Goal: Task Accomplishment & Management: Use online tool/utility

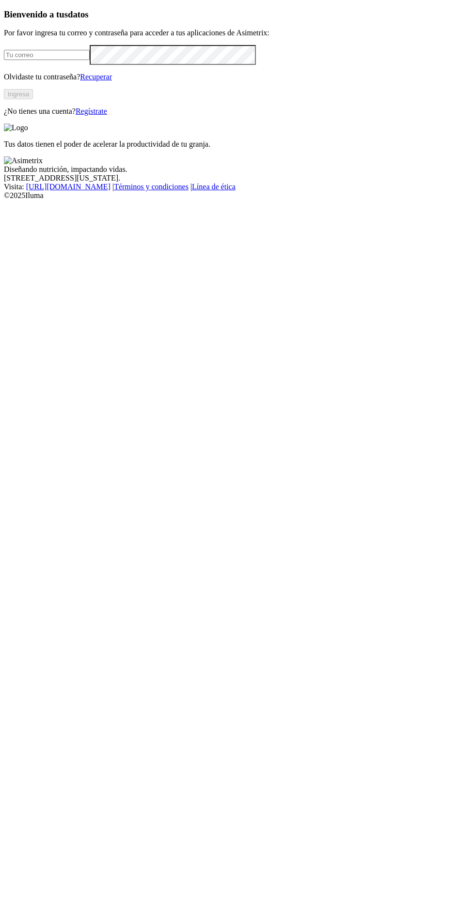
click at [61, 60] on input "email" at bounding box center [47, 55] width 86 height 10
type input "[PERSON_NAME][EMAIL_ADDRESS][PERSON_NAME][DOMAIN_NAME]"
click input "submit" at bounding box center [0, 0] width 0 height 0
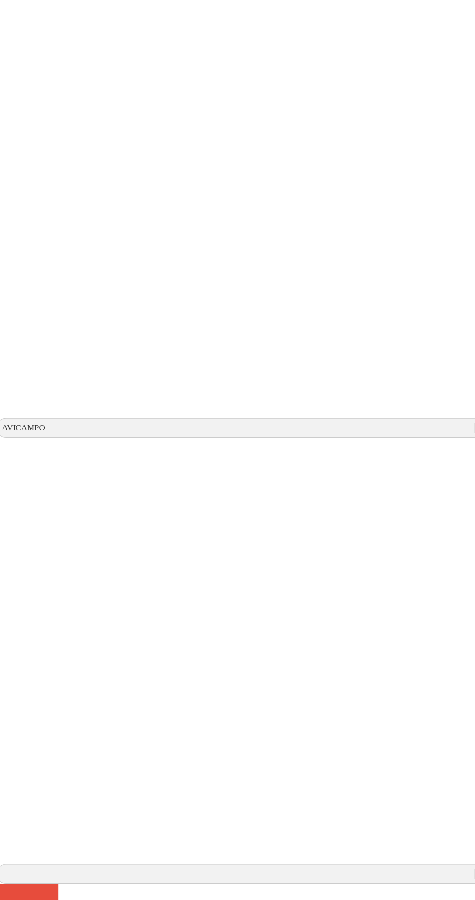
scroll to position [9, 0]
